Goal: Check status: Check status

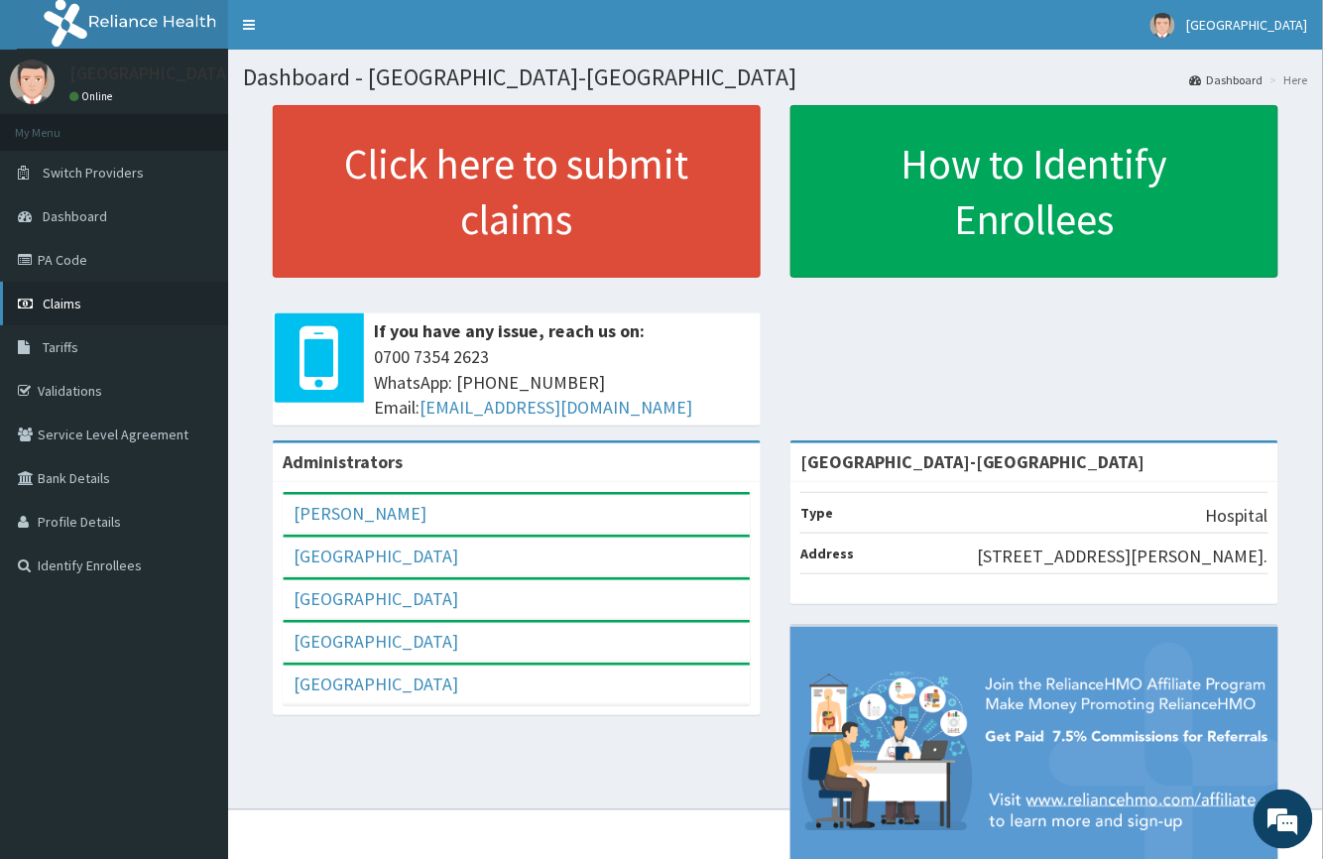
click at [124, 303] on link "Claims" at bounding box center [114, 304] width 228 height 44
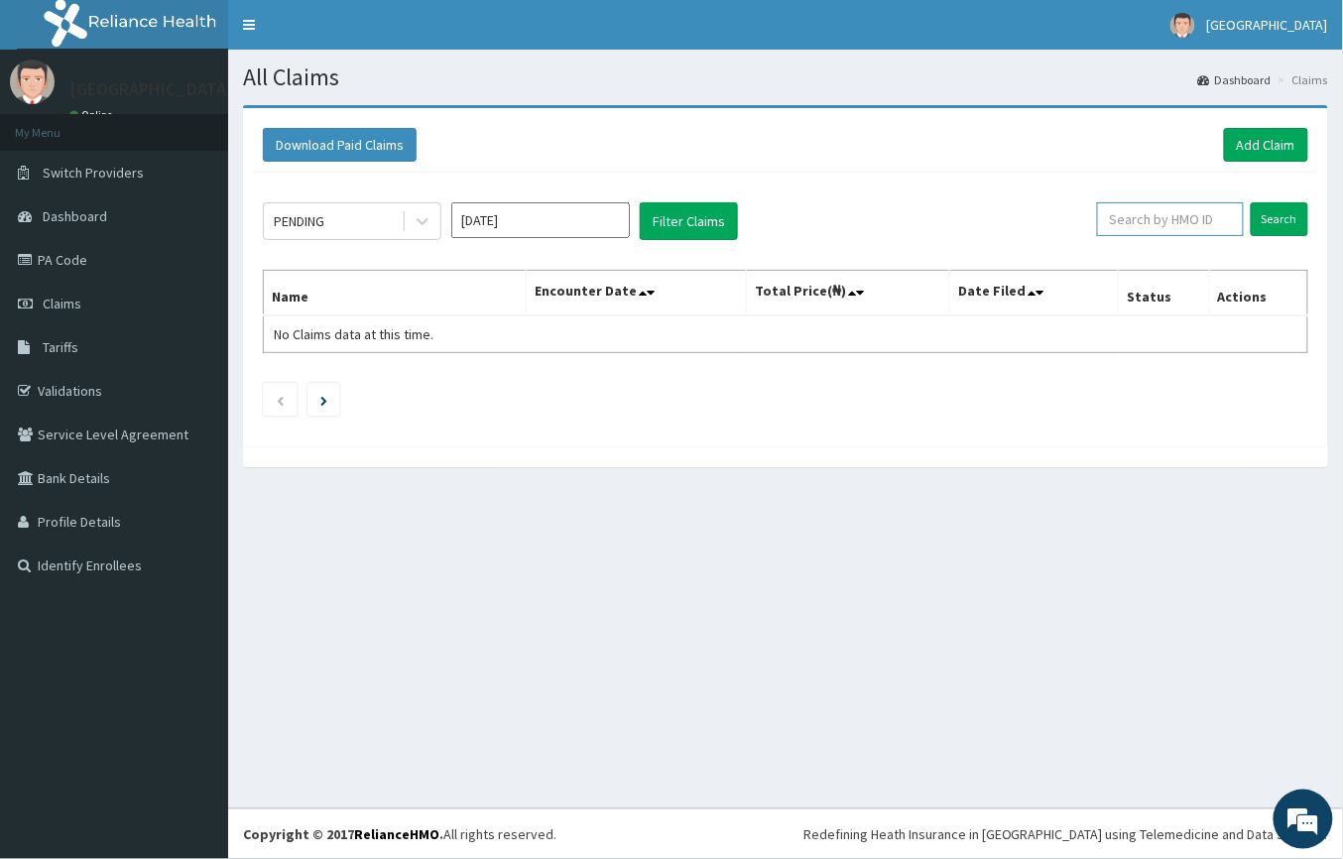
click at [1169, 219] on input "text" at bounding box center [1170, 219] width 147 height 34
type input "UBP/10543/A"
click at [1278, 210] on input "Search" at bounding box center [1280, 219] width 58 height 34
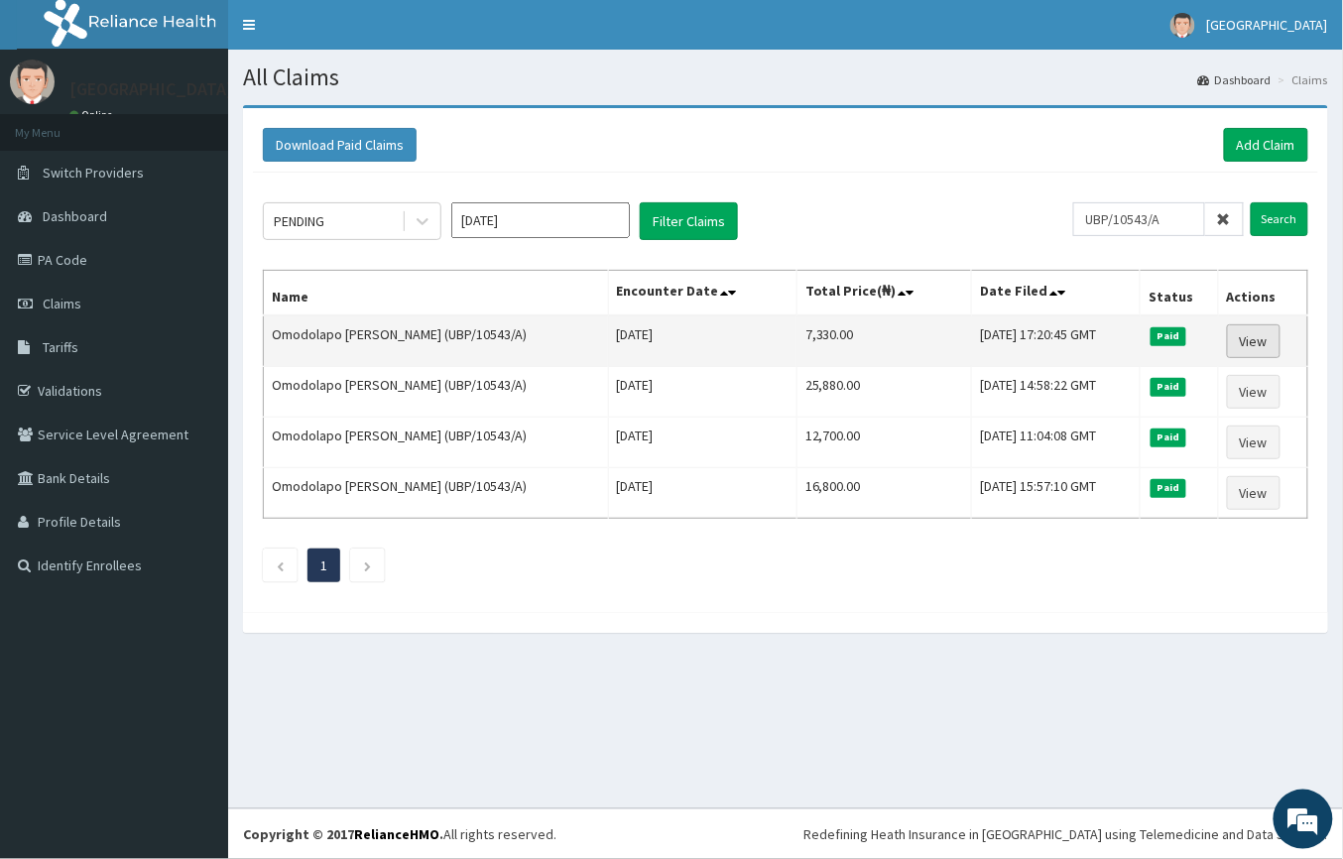
click at [1275, 331] on link "View" at bounding box center [1254, 341] width 54 height 34
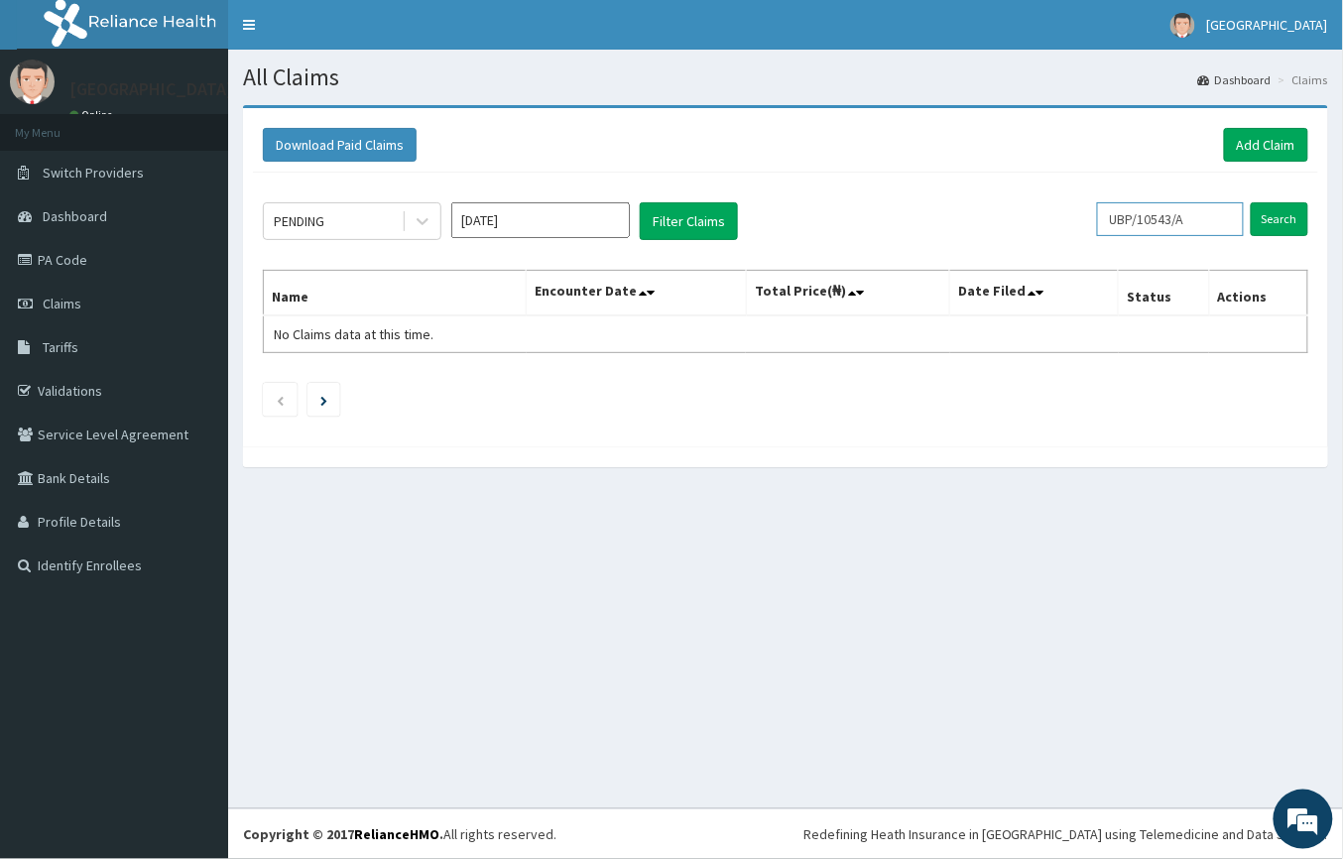
drag, startPoint x: 1227, startPoint y: 224, endPoint x: 1002, endPoint y: 230, distance: 225.3
click at [1002, 230] on div "PENDING Aug 2025 Filter Claims UBP/10543/A Search" at bounding box center [786, 221] width 1046 height 38
type input "ACR/10010/A"
click at [1302, 215] on input "Search" at bounding box center [1280, 219] width 58 height 34
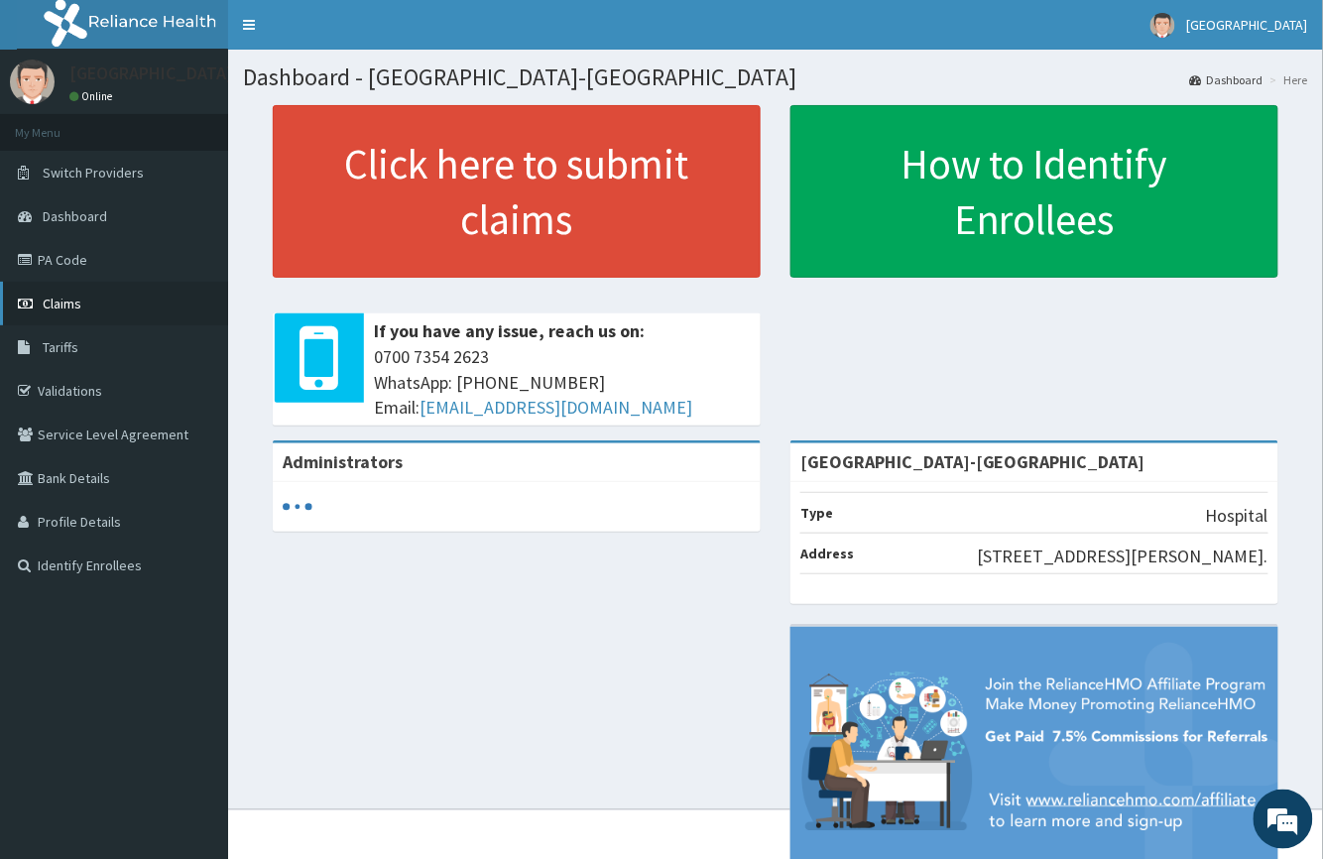
click at [72, 291] on link "Claims" at bounding box center [114, 304] width 228 height 44
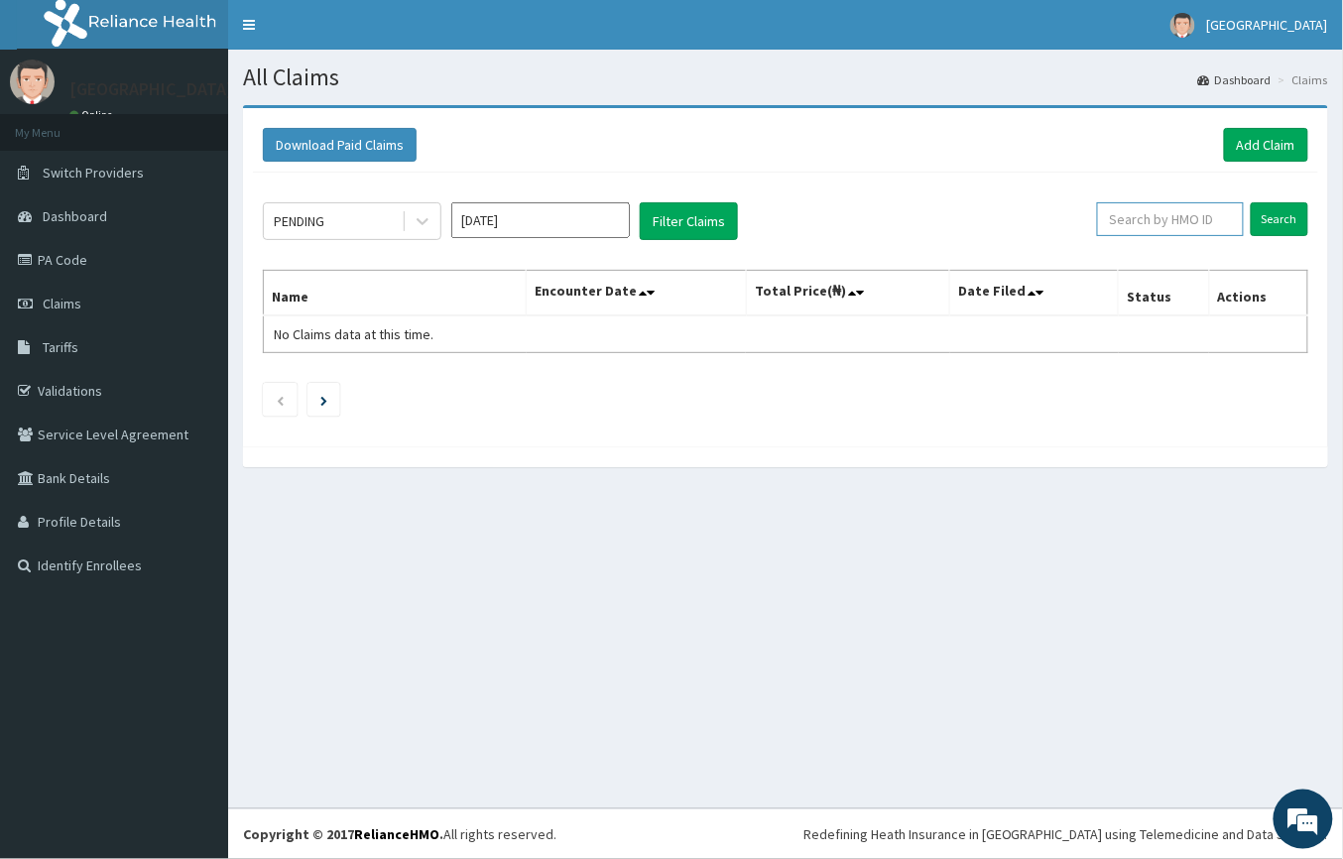
click at [1164, 224] on input "text" at bounding box center [1170, 219] width 147 height 34
click at [1282, 216] on input "Search" at bounding box center [1280, 219] width 58 height 34
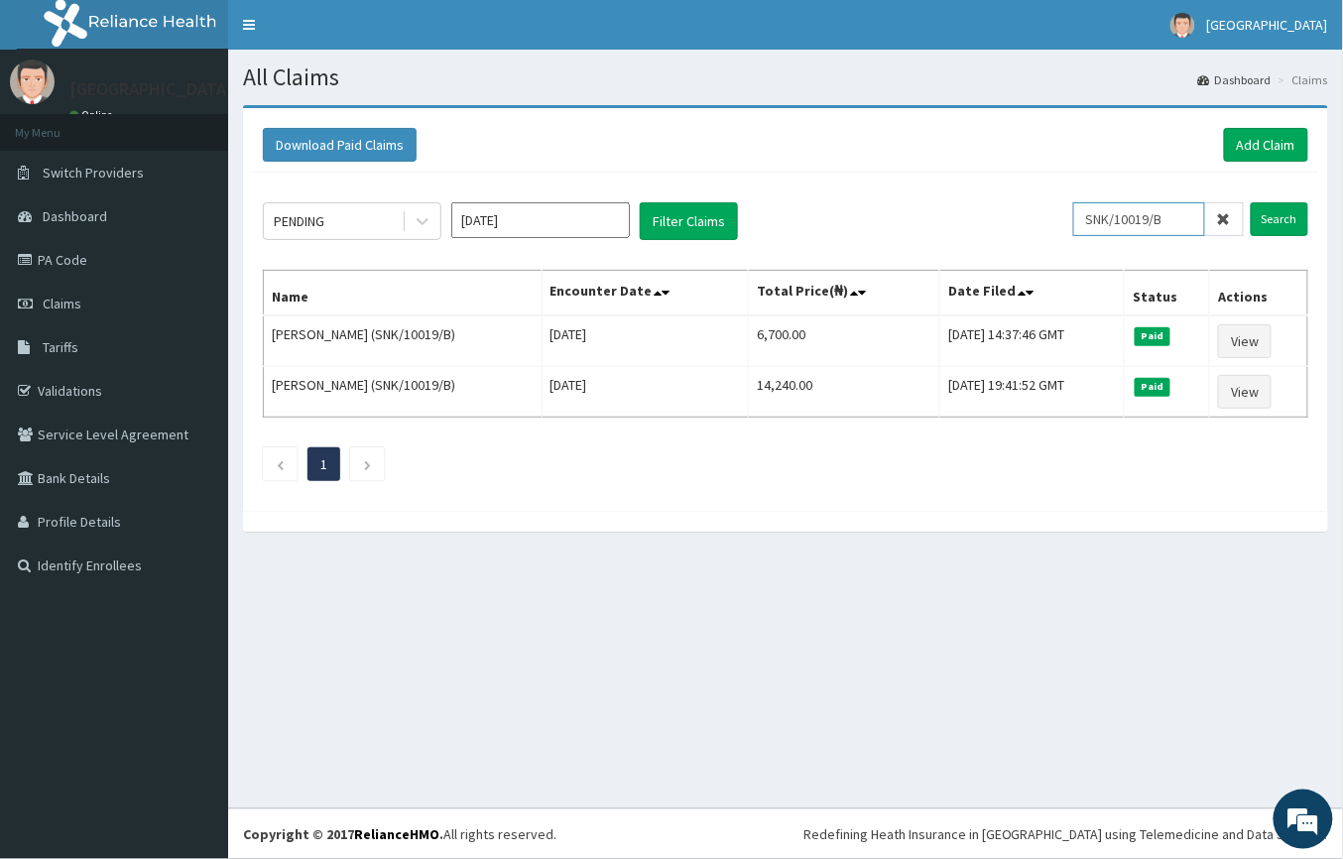
drag, startPoint x: 1181, startPoint y: 224, endPoint x: 1060, endPoint y: 219, distance: 121.1
click at [1060, 219] on div "PENDING Aug 2025 Filter Claims SNK/10019/B Search" at bounding box center [786, 221] width 1046 height 38
click at [1218, 552] on div "Download Paid Claims Add Claim × Note you can only download claims within a max…" at bounding box center [785, 328] width 1115 height 446
click at [1183, 214] on input "SNK/10019/B" at bounding box center [1139, 219] width 132 height 34
type input "SNK/10019/D"
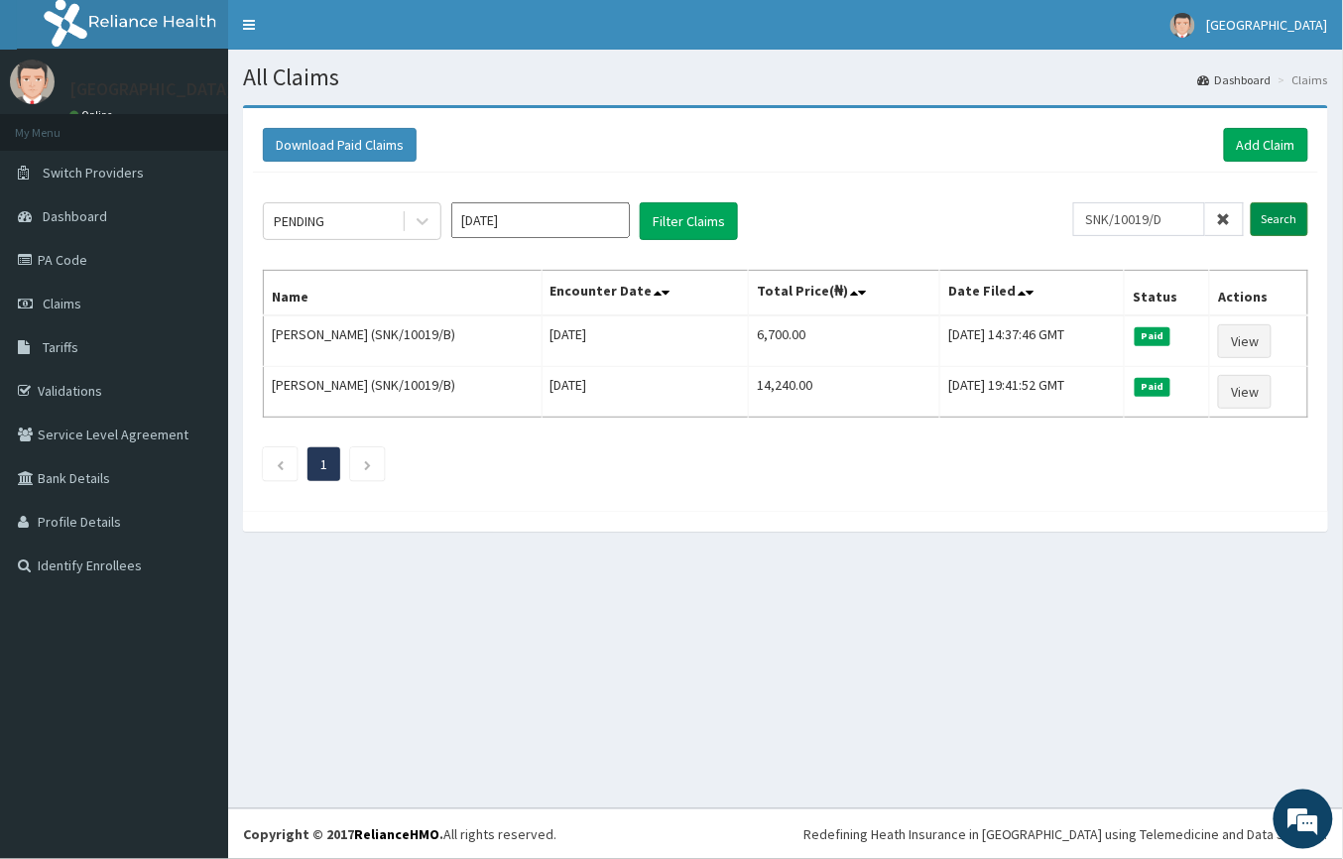
click at [1278, 230] on input "Search" at bounding box center [1280, 219] width 58 height 34
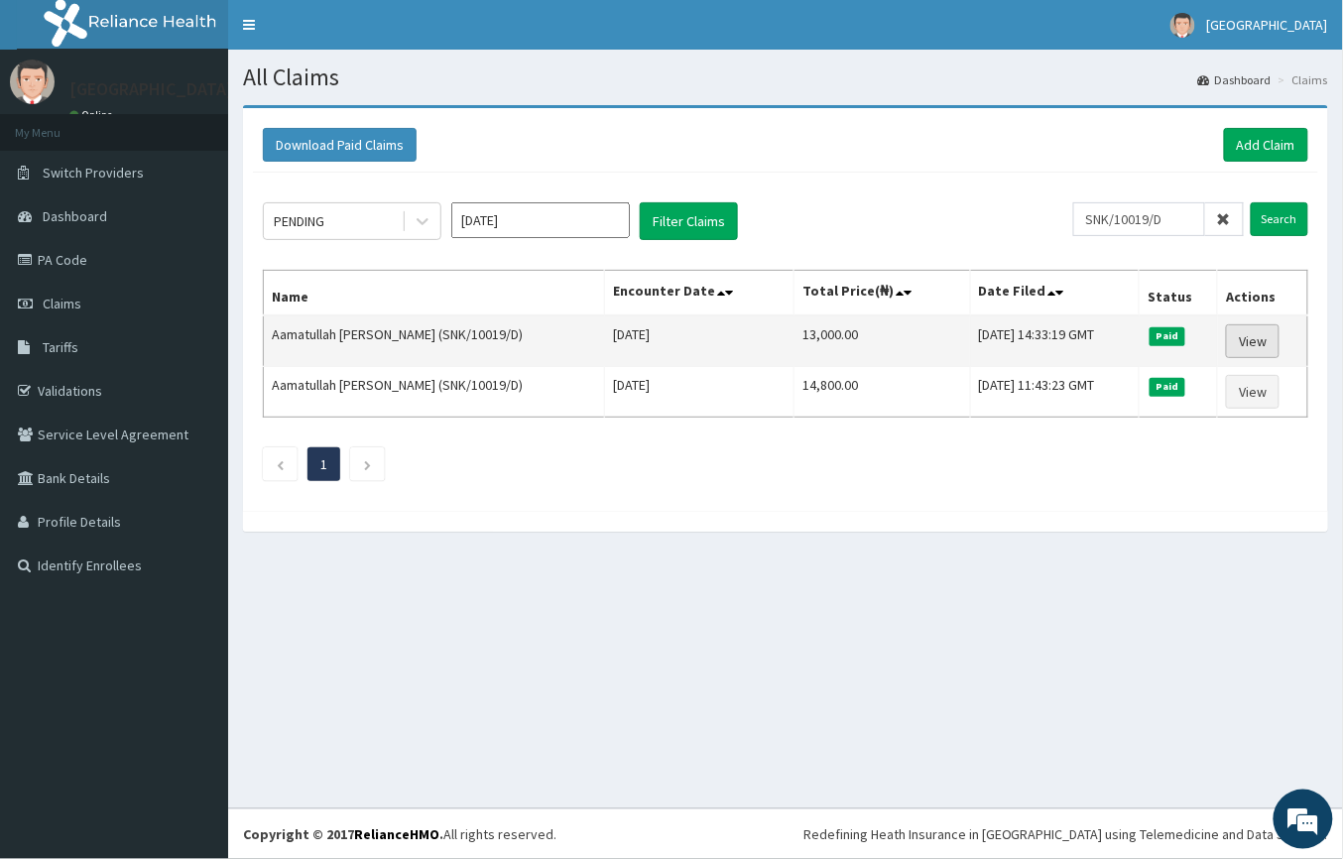
click at [1248, 337] on link "View" at bounding box center [1253, 341] width 54 height 34
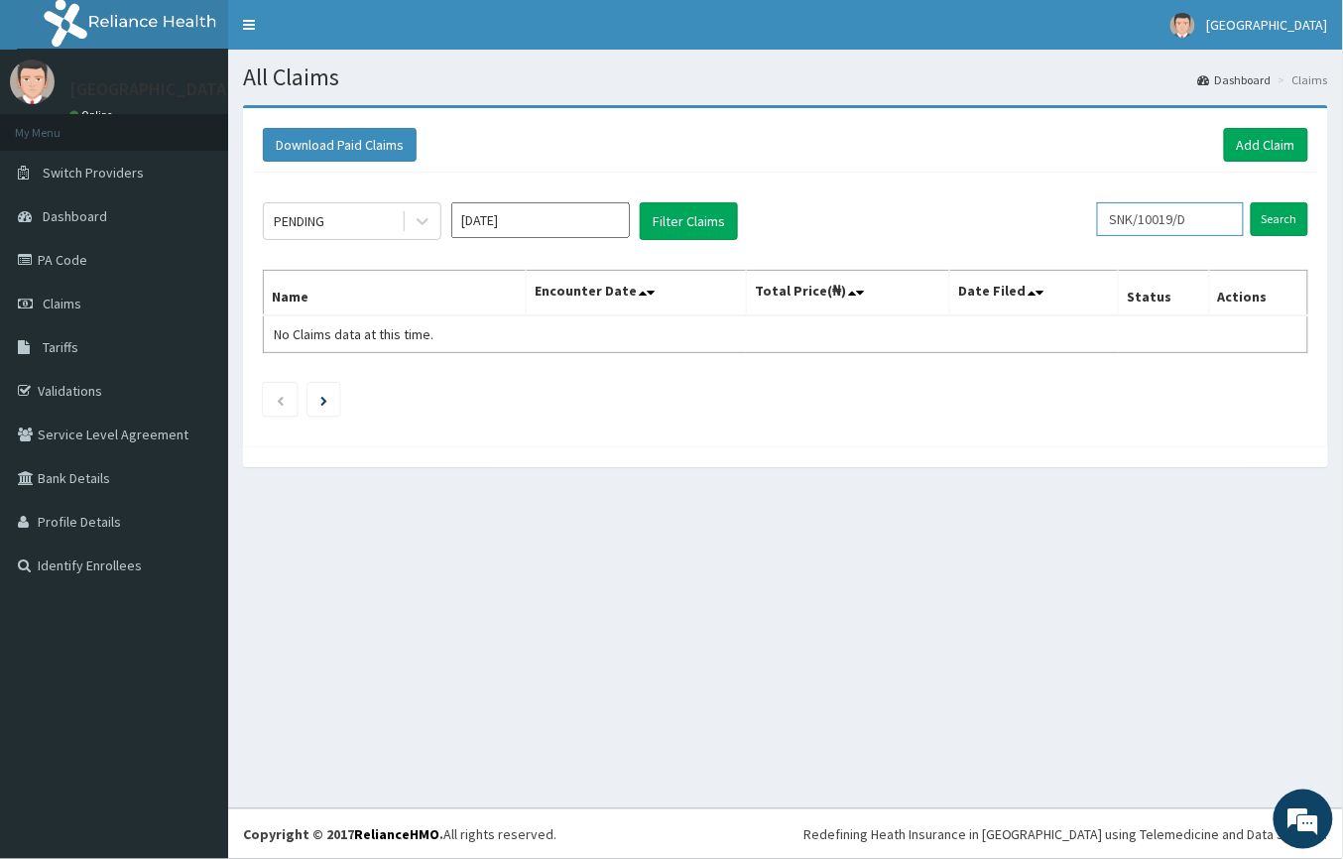
click at [1220, 216] on input "SNK/10019/D" at bounding box center [1170, 219] width 147 height 34
type input "SNK/10019/C"
click at [1295, 220] on input "Search" at bounding box center [1280, 219] width 58 height 34
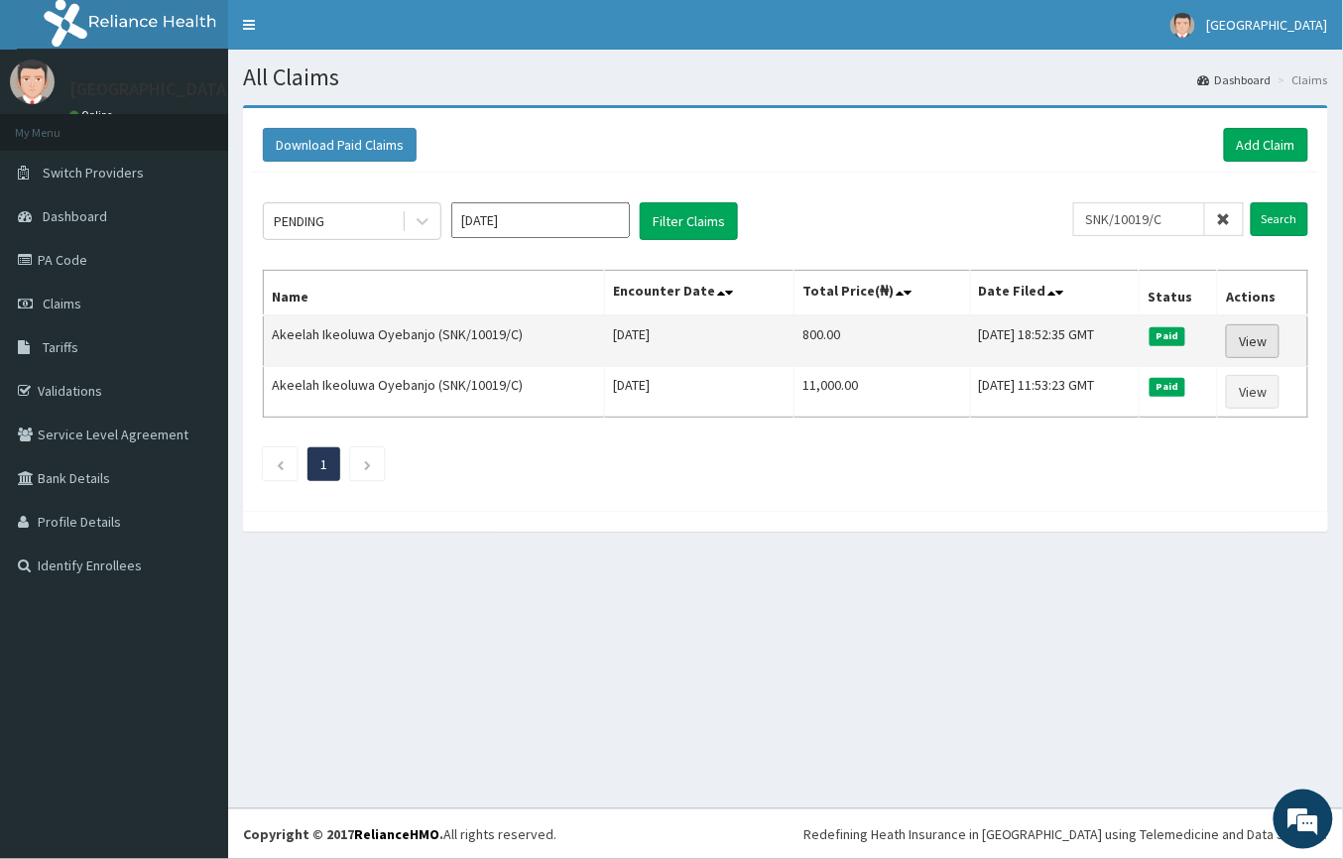
click at [1254, 329] on link "View" at bounding box center [1253, 341] width 54 height 34
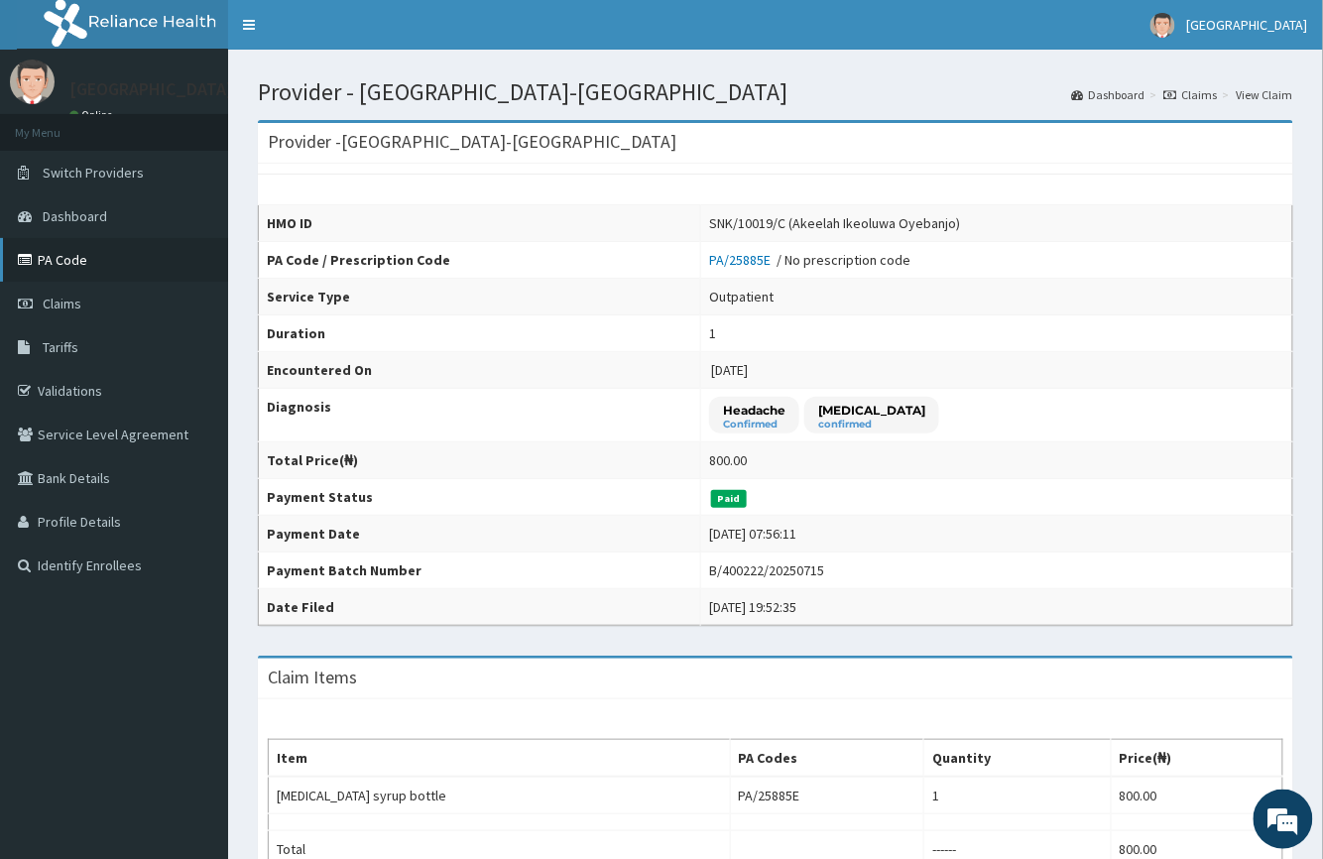
click at [91, 254] on link "PA Code" at bounding box center [114, 260] width 228 height 44
